Goal: Find specific page/section: Find specific page/section

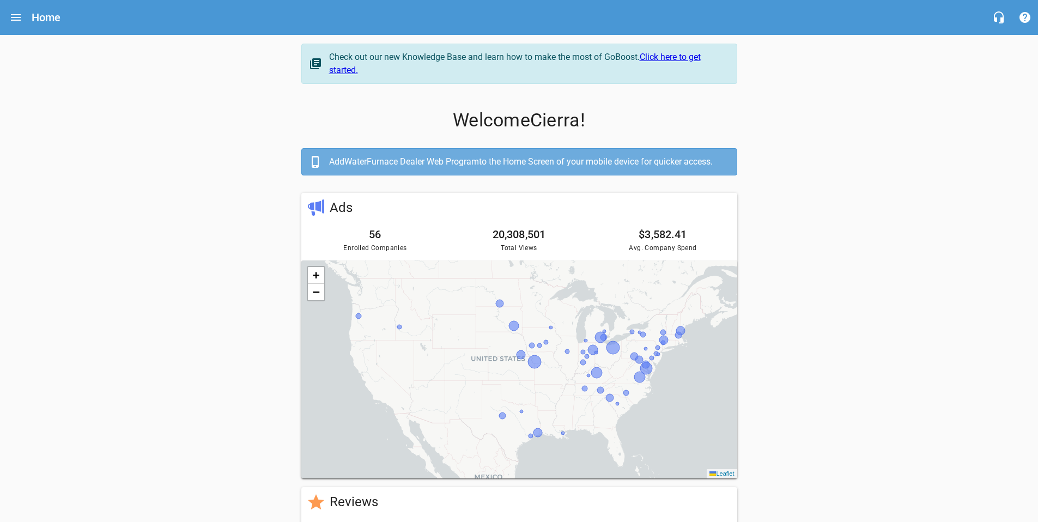
click at [14, 23] on icon "Open drawer" at bounding box center [15, 17] width 13 height 13
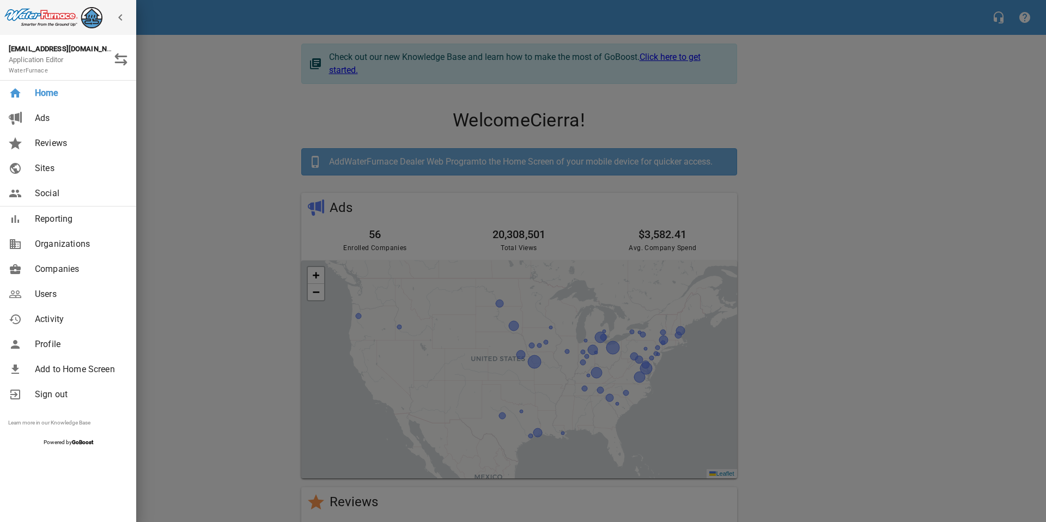
click at [179, 251] on div at bounding box center [523, 261] width 1046 height 522
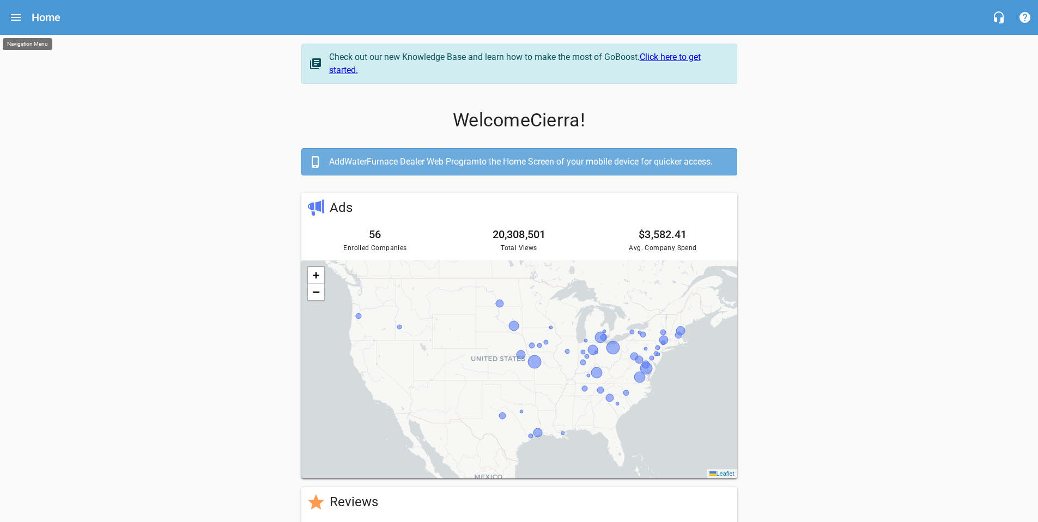
click at [9, 15] on icon "Open drawer" at bounding box center [15, 17] width 13 height 13
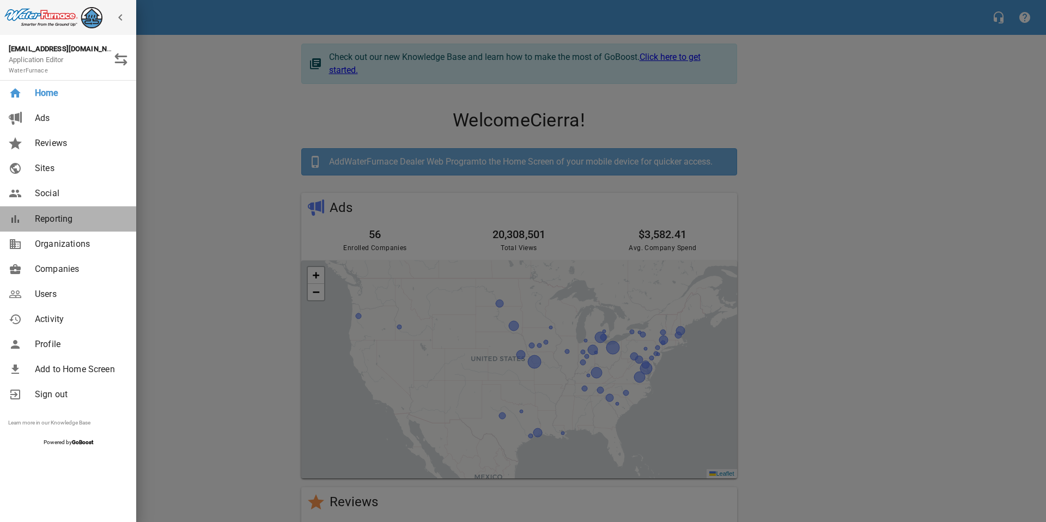
click at [72, 214] on span "Reporting" at bounding box center [79, 218] width 88 height 13
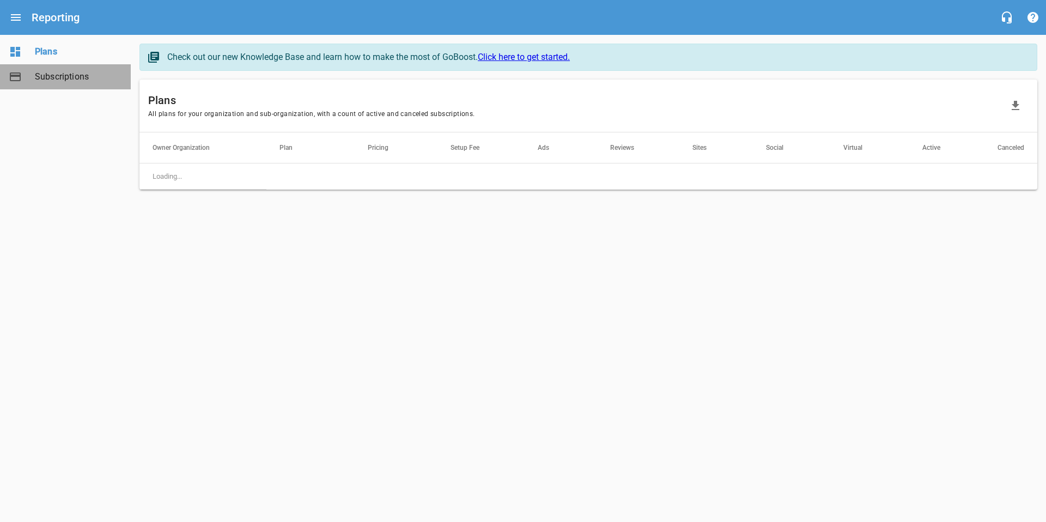
click at [62, 79] on span "Subscriptions" at bounding box center [76, 76] width 83 height 13
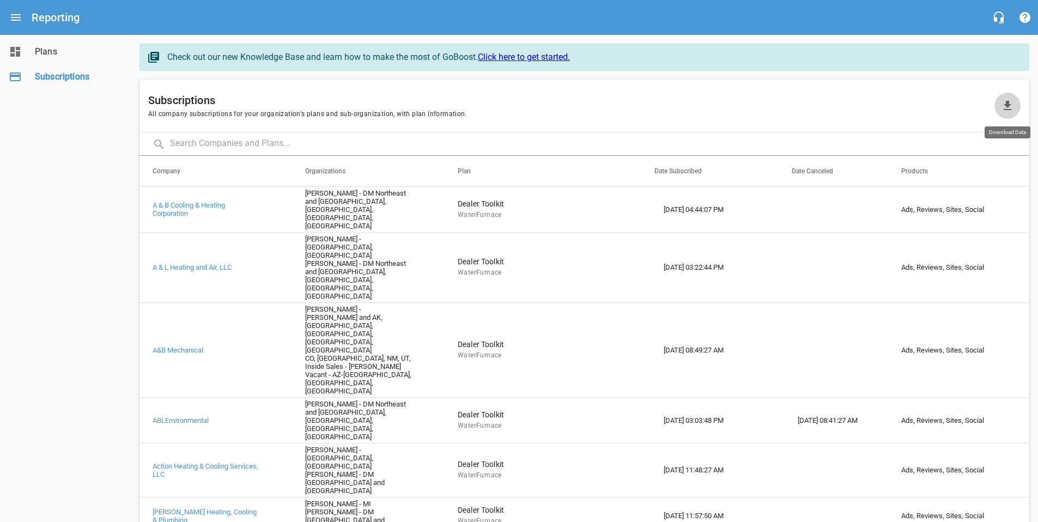
click at [1001, 108] on icon "button" at bounding box center [1007, 105] width 13 height 13
click at [672, 97] on h6 "Subscriptions" at bounding box center [571, 100] width 846 height 17
